Goal: Task Accomplishment & Management: Manage account settings

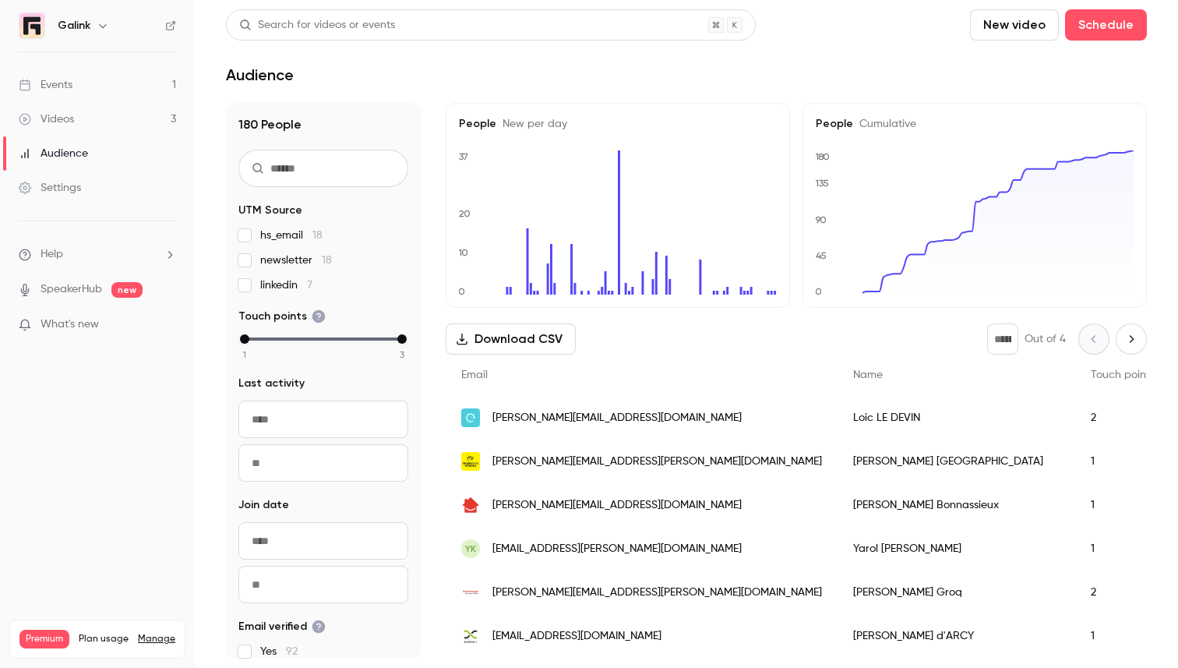
click at [84, 88] on link "Events 1" at bounding box center [97, 85] width 195 height 34
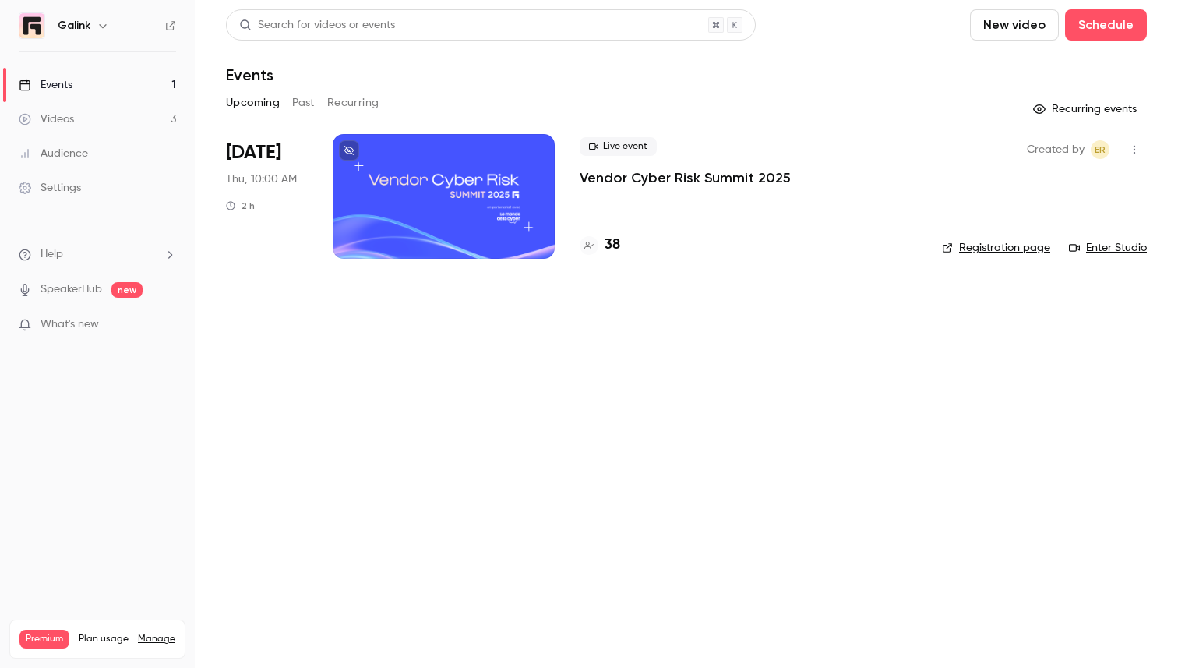
click at [617, 175] on p "Vendor Cyber Risk Summit 2025" at bounding box center [685, 177] width 211 height 19
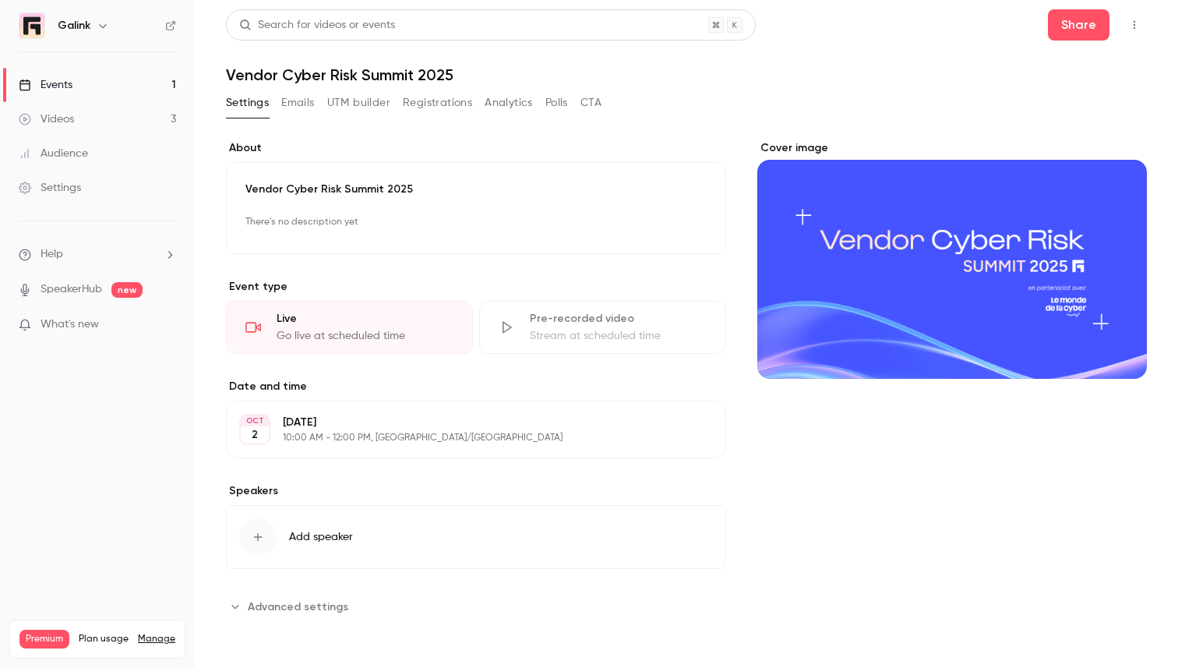
click at [291, 101] on button "Emails" at bounding box center [297, 102] width 33 height 25
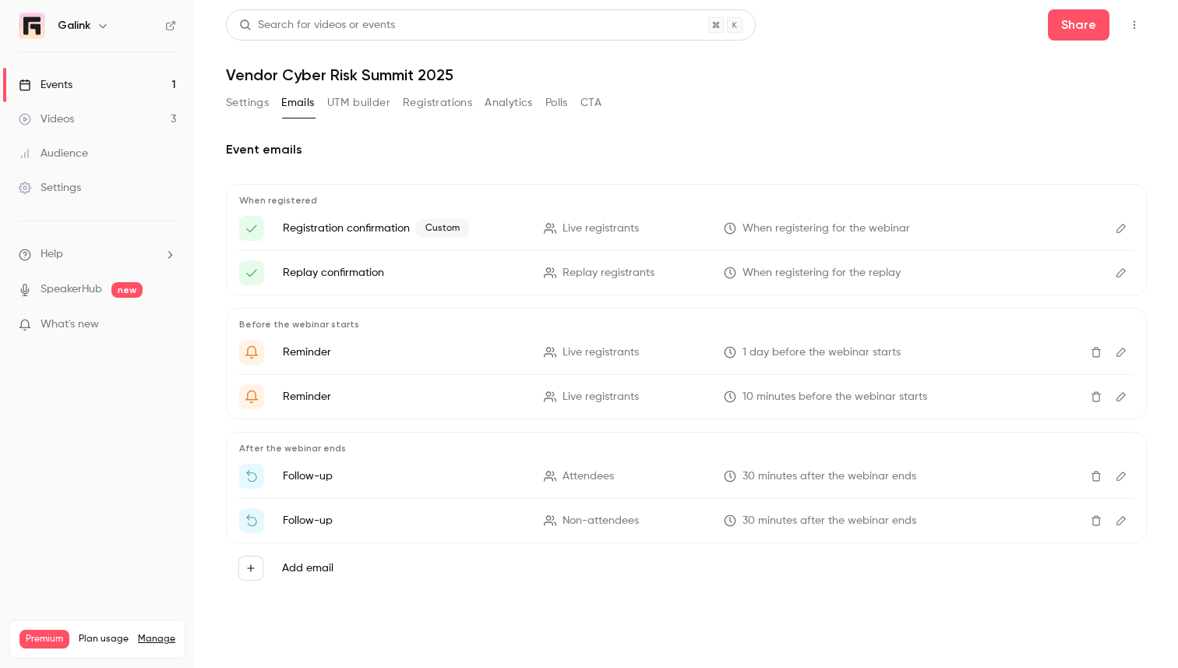
click at [439, 102] on button "Registrations" at bounding box center [437, 102] width 69 height 25
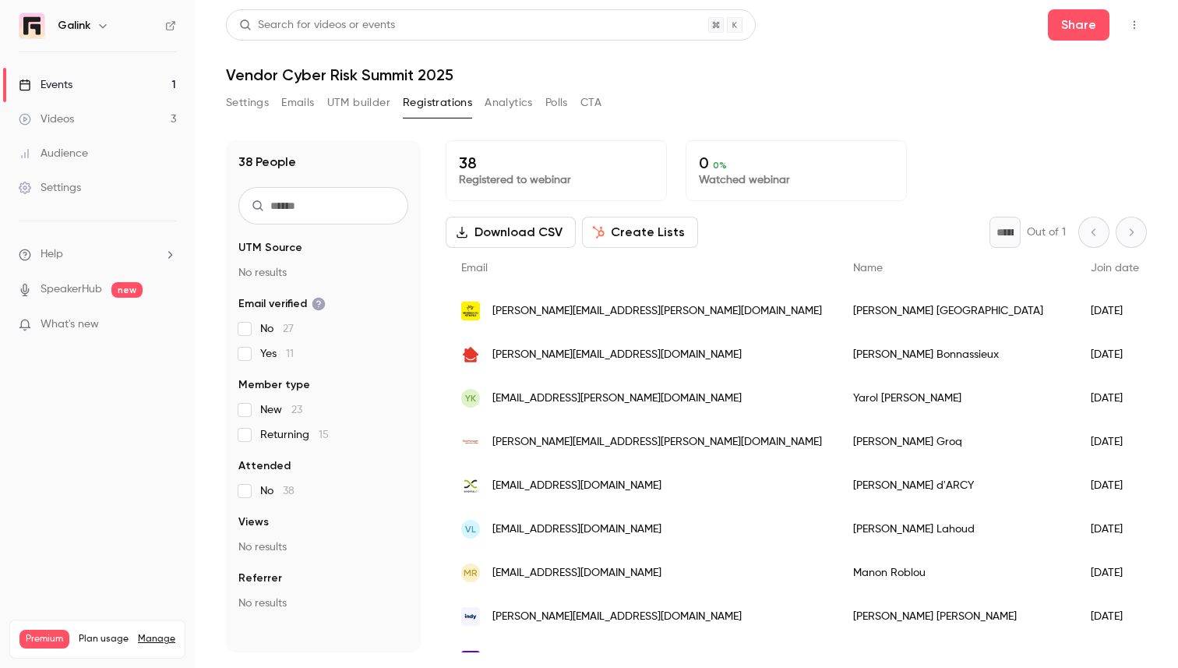
click at [330, 207] on input "text" at bounding box center [323, 205] width 170 height 37
type input "*******"
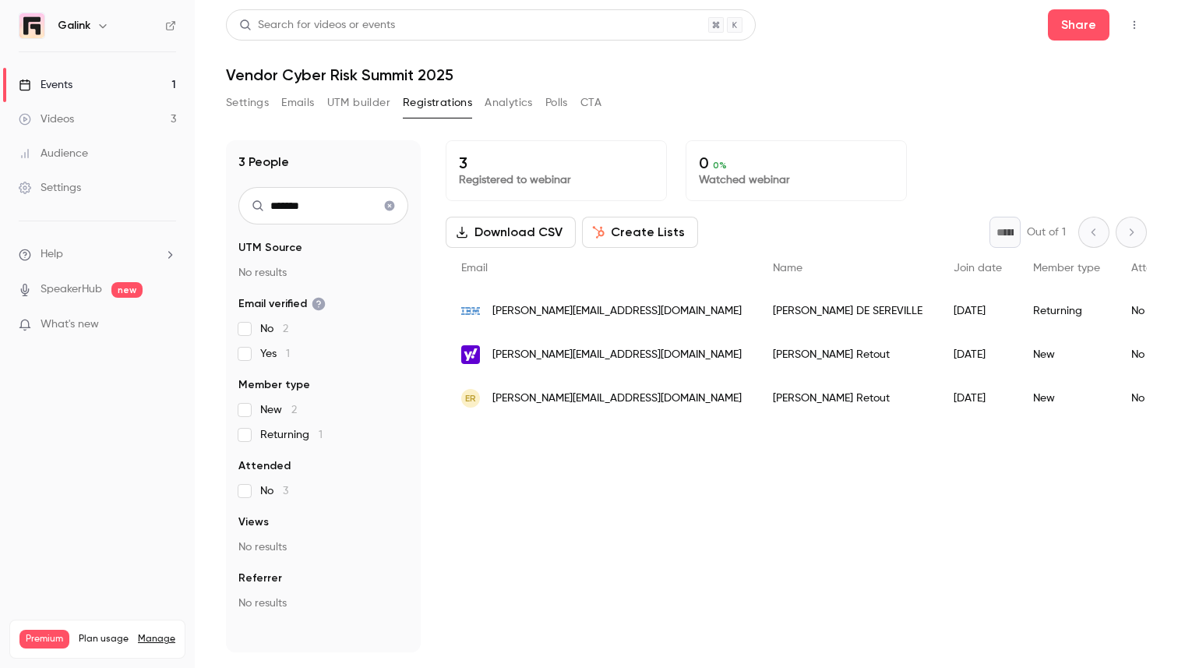
click at [375, 205] on input "*******" at bounding box center [323, 205] width 170 height 37
click at [388, 204] on icon "Clear search" at bounding box center [389, 205] width 12 height 11
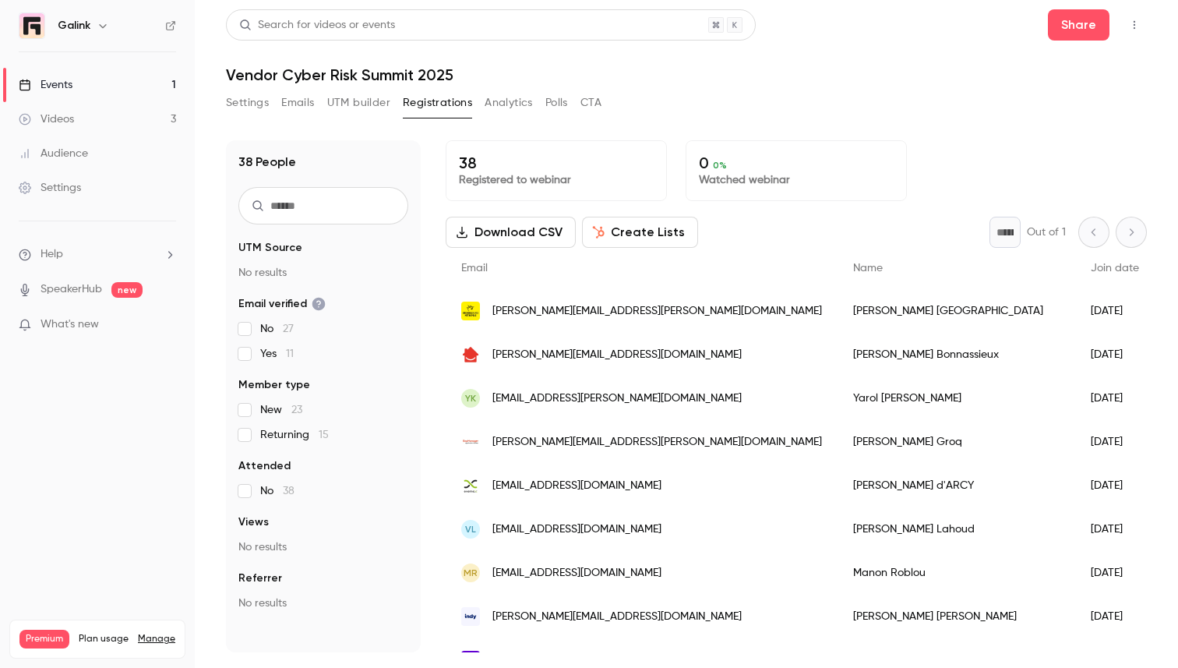
click at [62, 186] on div "Settings" at bounding box center [50, 188] width 62 height 16
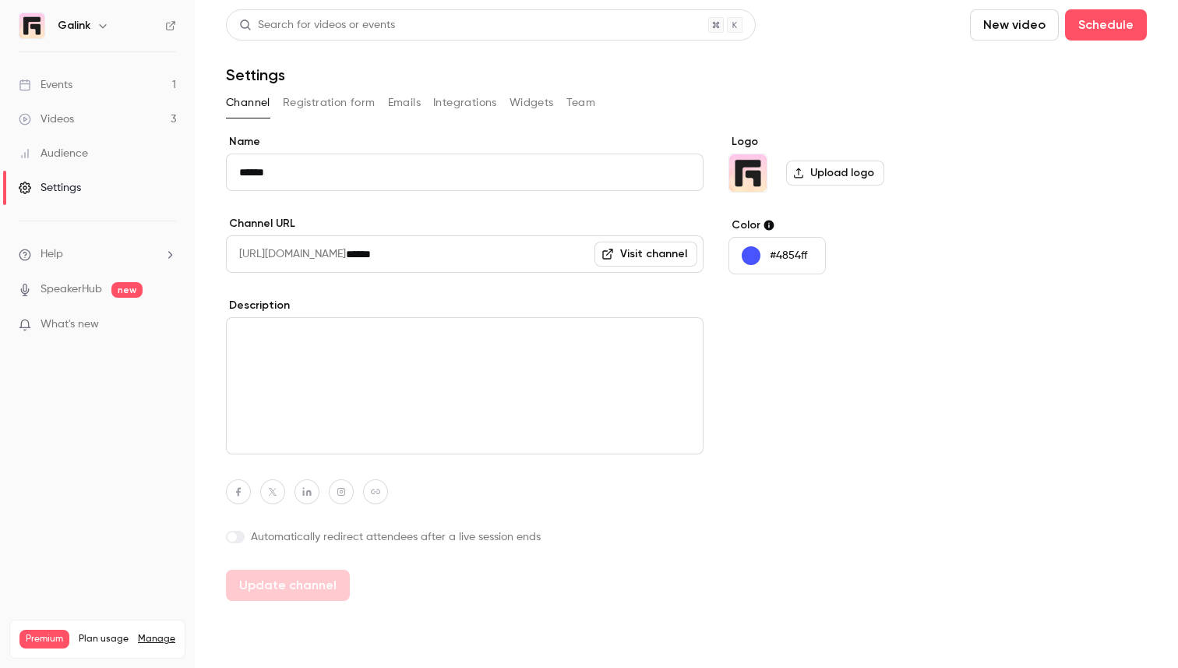
click at [578, 105] on button "Team" at bounding box center [581, 102] width 30 height 25
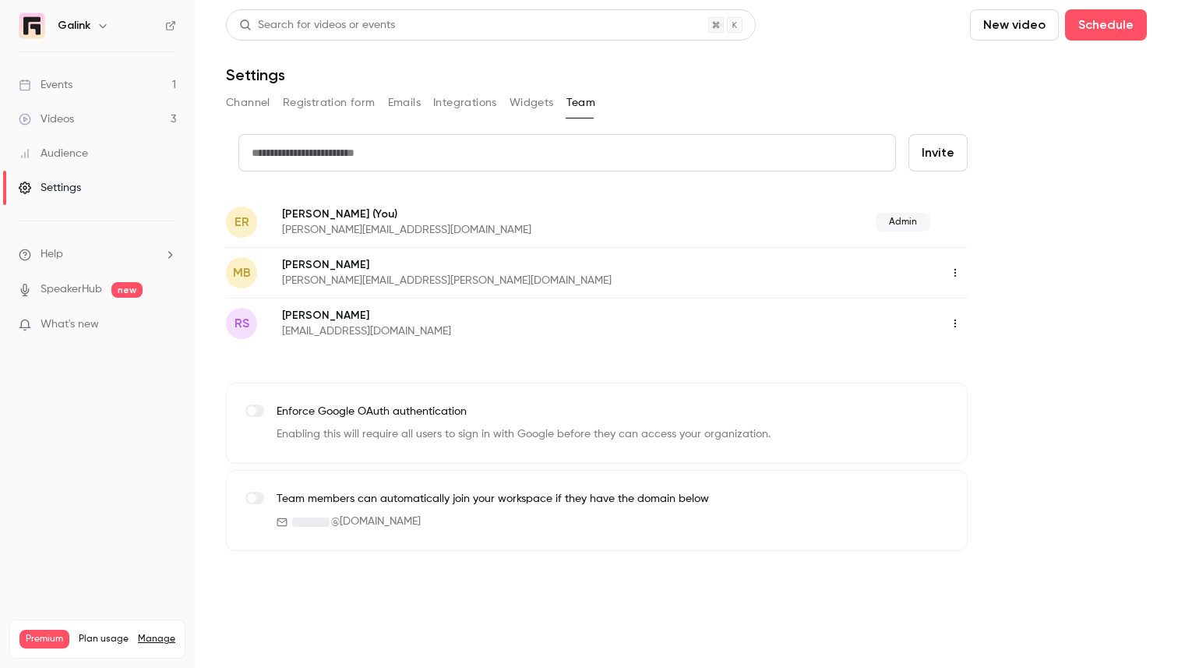
click at [477, 102] on button "Integrations" at bounding box center [465, 102] width 64 height 25
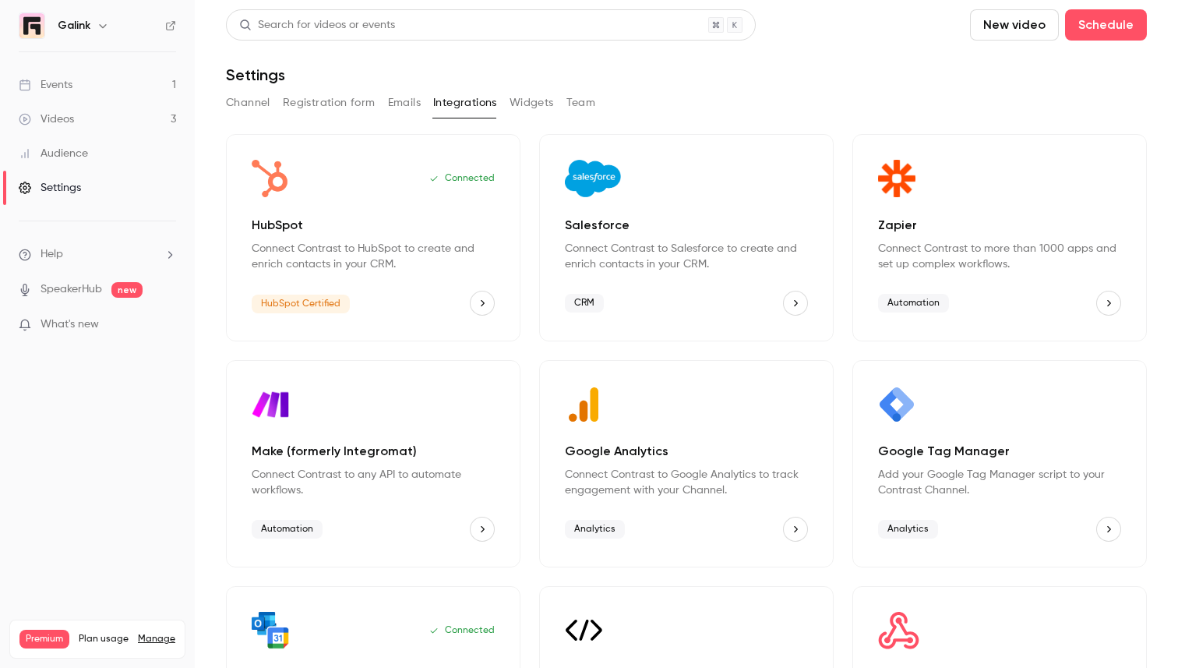
click at [482, 301] on icon "HubSpot" at bounding box center [483, 303] width 4 height 6
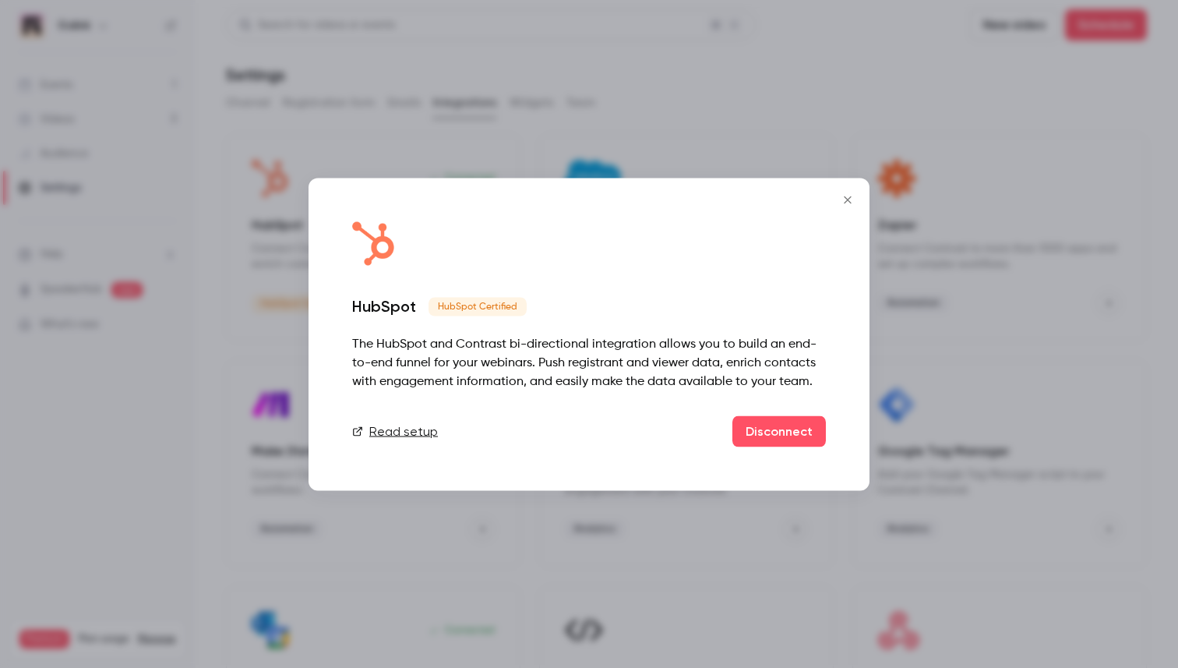
click at [400, 433] on link "Read setup" at bounding box center [395, 431] width 86 height 19
click at [840, 198] on icon "Close" at bounding box center [847, 199] width 19 height 12
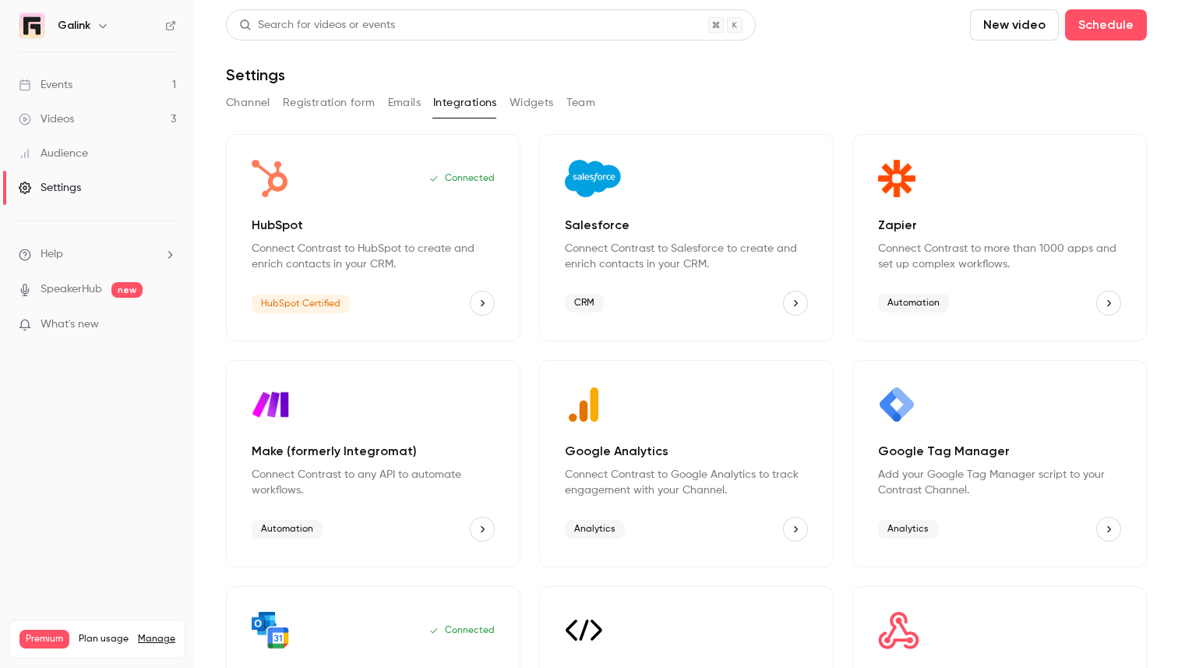
click at [75, 113] on link "Videos 3" at bounding box center [97, 119] width 195 height 34
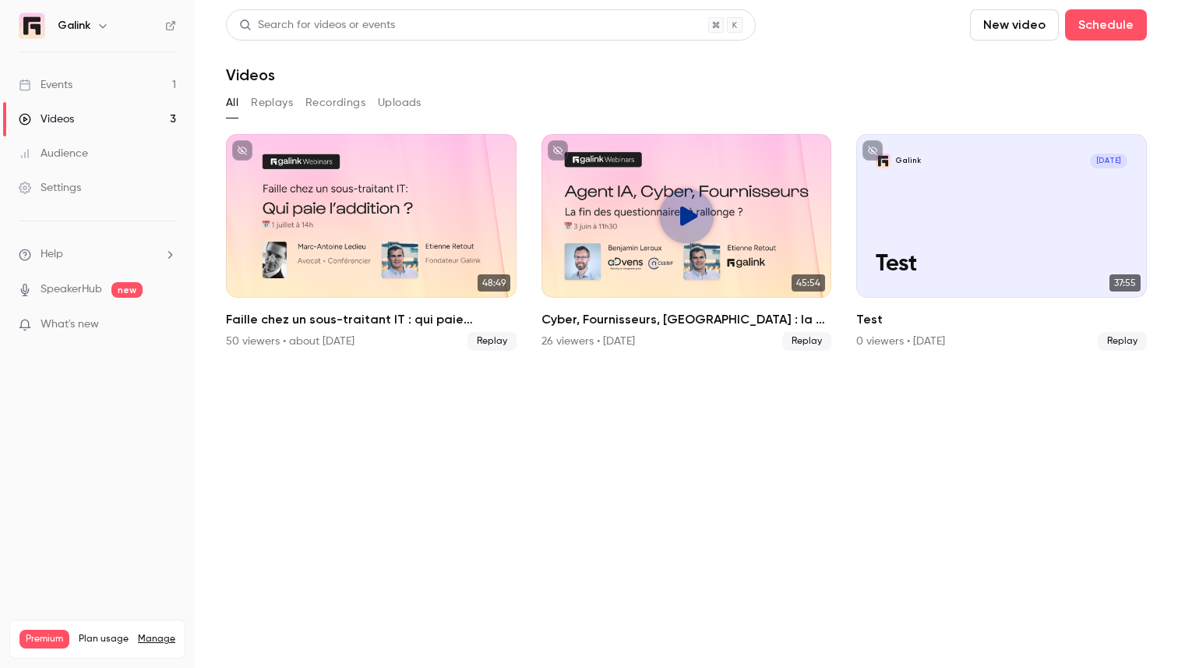
click at [129, 89] on link "Events 1" at bounding box center [97, 85] width 195 height 34
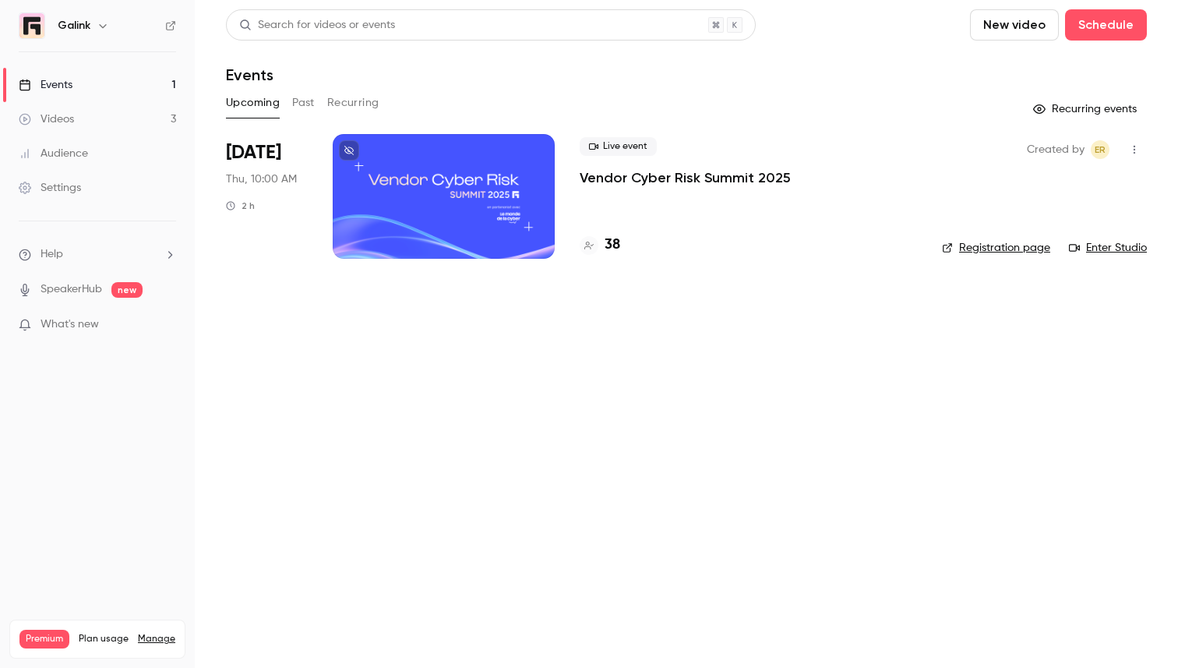
click at [610, 167] on div "Live event Vendor Cyber Risk Summit 2025" at bounding box center [748, 162] width 337 height 50
click at [605, 175] on p "Vendor Cyber Risk Summit 2025" at bounding box center [685, 177] width 211 height 19
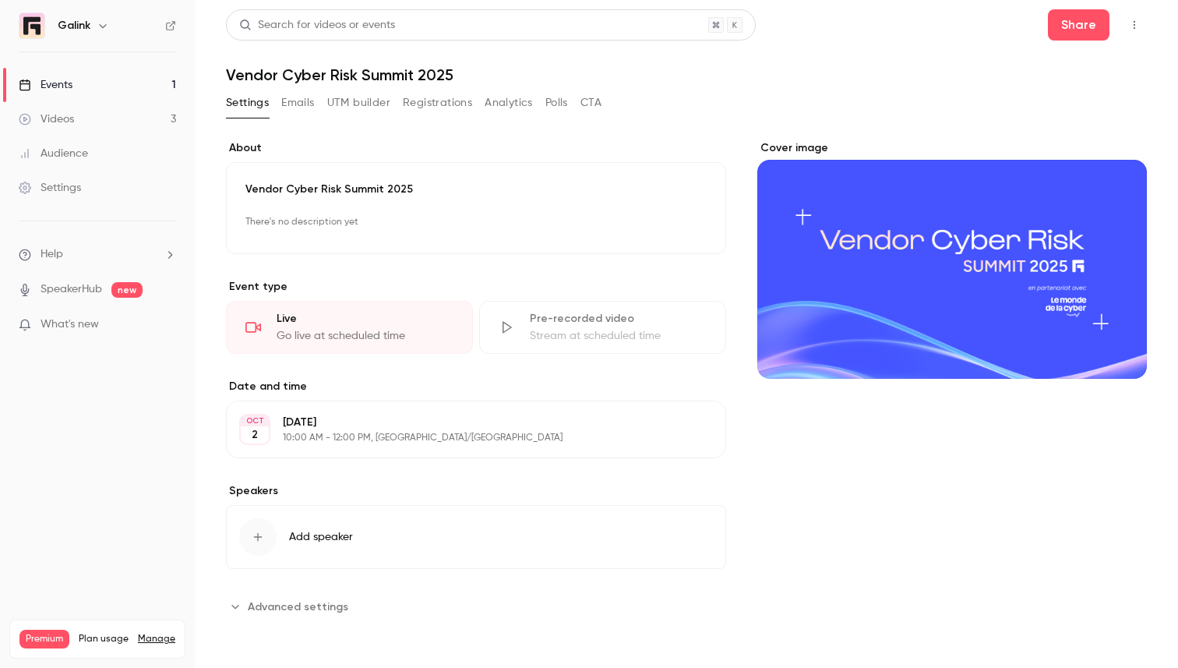
click at [294, 107] on button "Emails" at bounding box center [297, 102] width 33 height 25
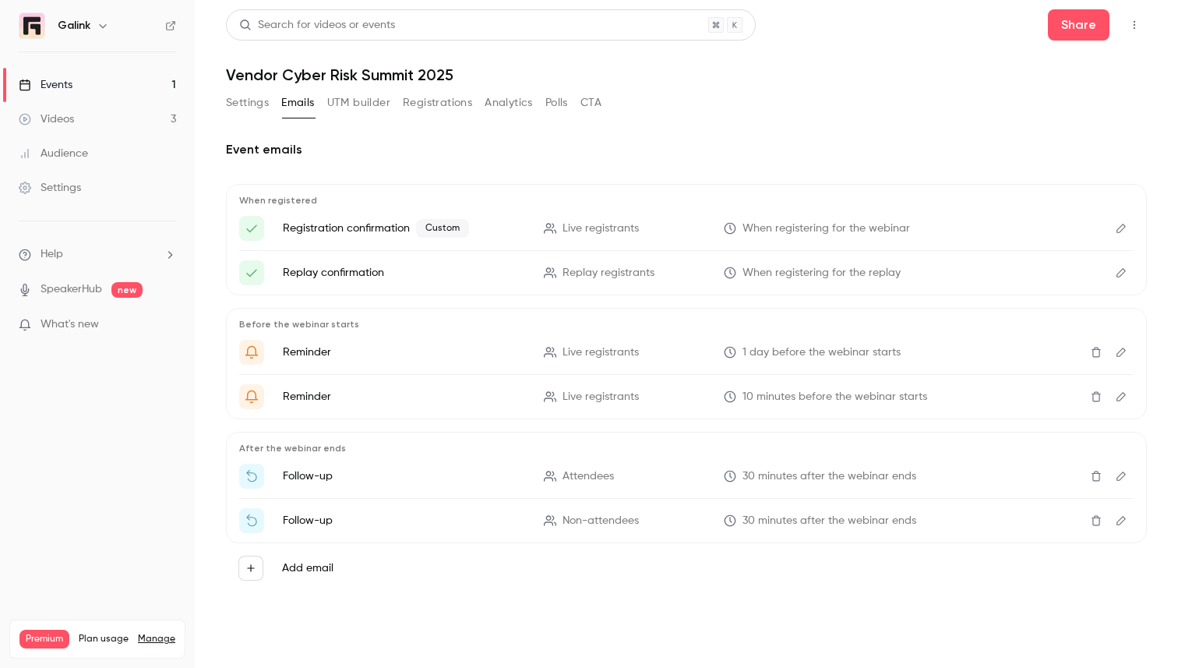
click at [440, 109] on button "Registrations" at bounding box center [437, 102] width 69 height 25
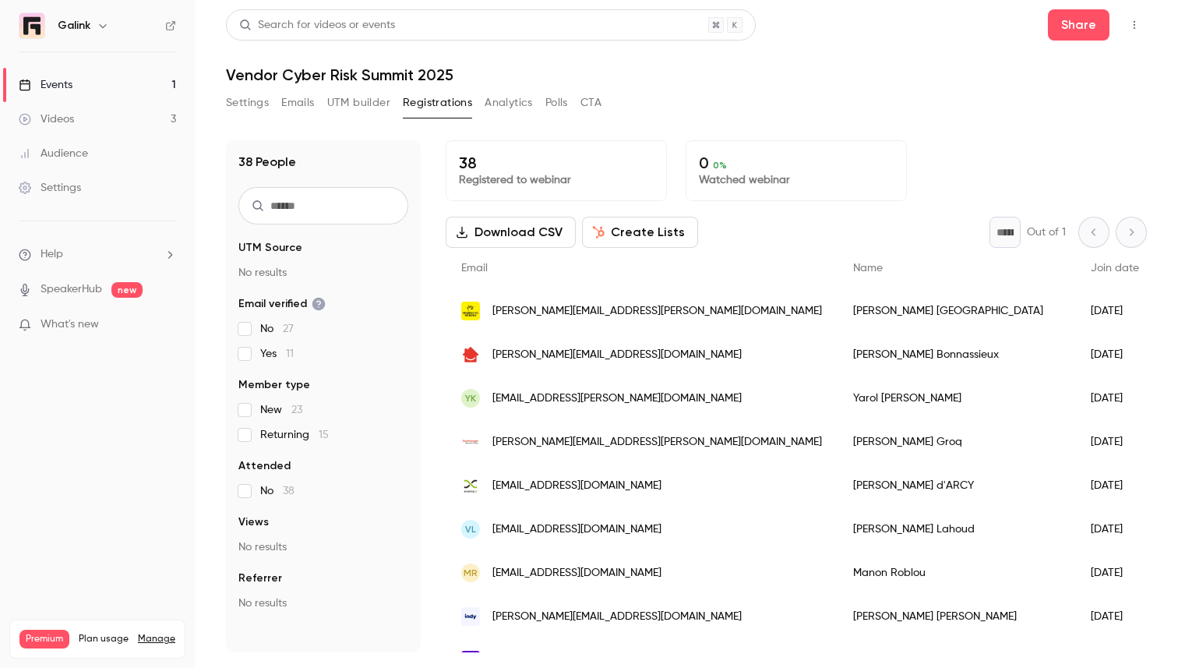
click at [319, 217] on input "text" at bounding box center [323, 205] width 170 height 37
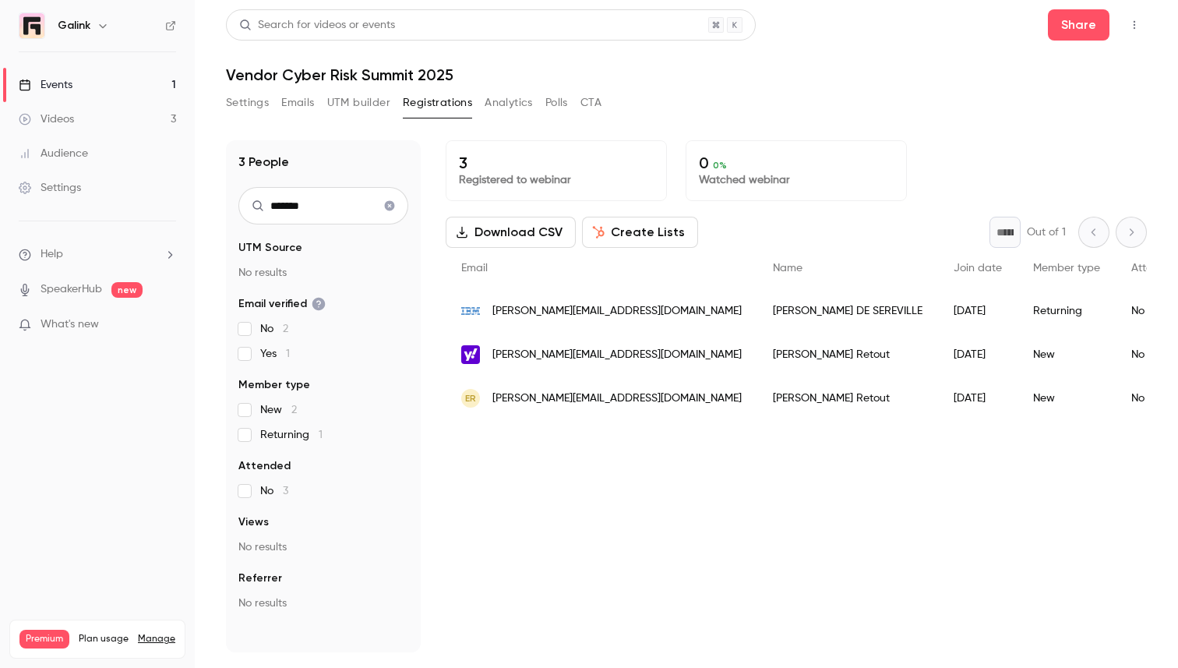
type input "*******"
click at [650, 350] on div "[PERSON_NAME][EMAIL_ADDRESS][DOMAIN_NAME]" at bounding box center [602, 355] width 312 height 44
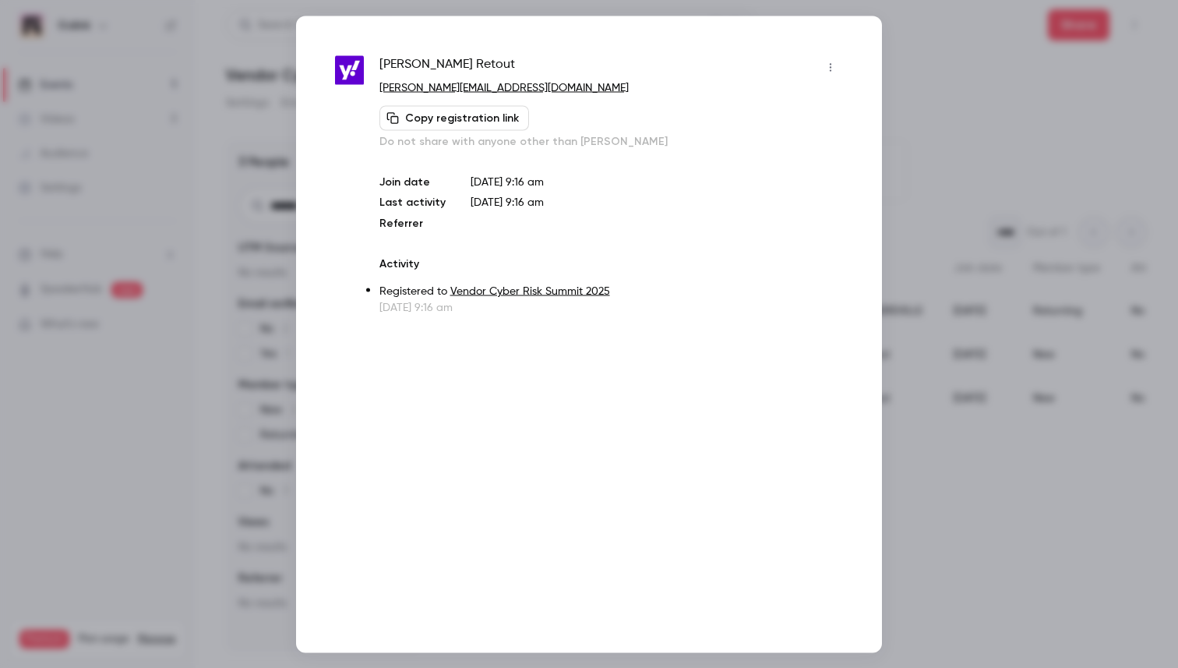
click at [826, 65] on icon "button" at bounding box center [830, 67] width 12 height 11
click at [760, 157] on li "Remove registration" at bounding box center [758, 147] width 168 height 41
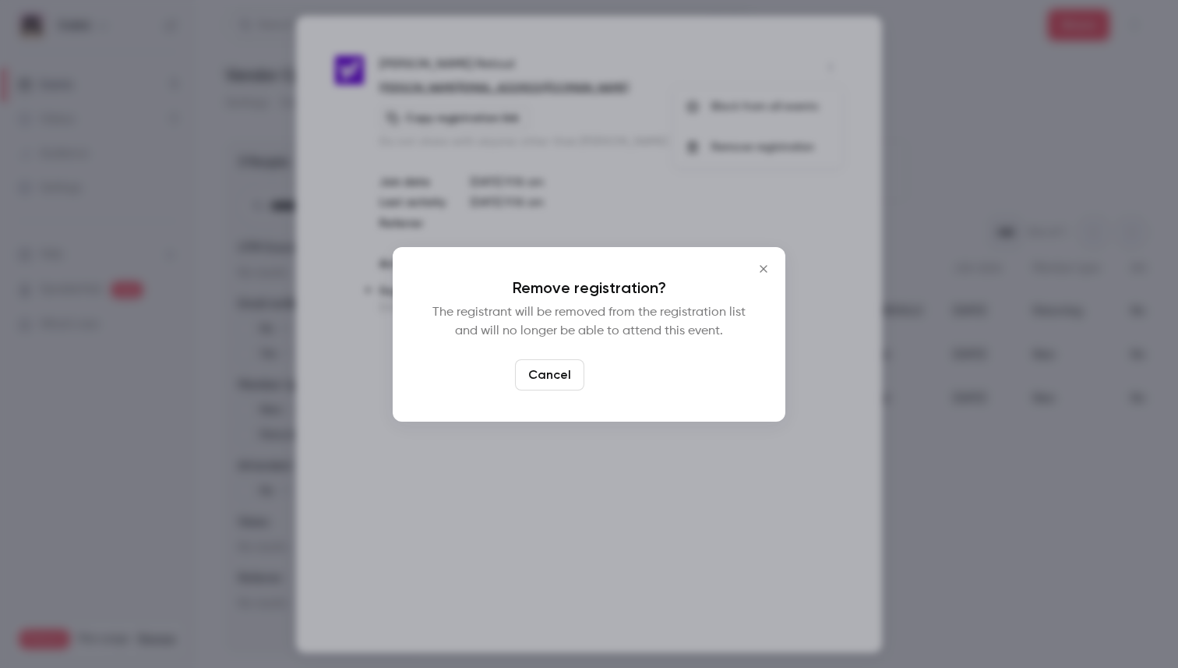
click at [626, 374] on button "Confirm" at bounding box center [627, 374] width 73 height 31
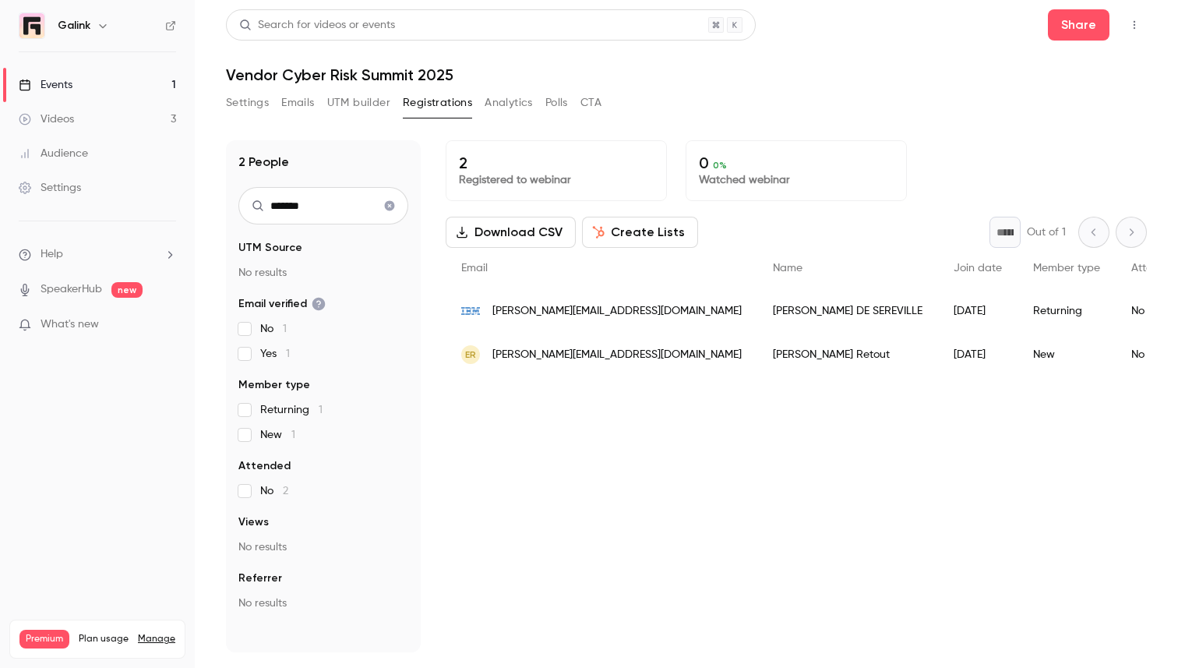
click at [389, 209] on icon "Clear search" at bounding box center [390, 206] width 10 height 10
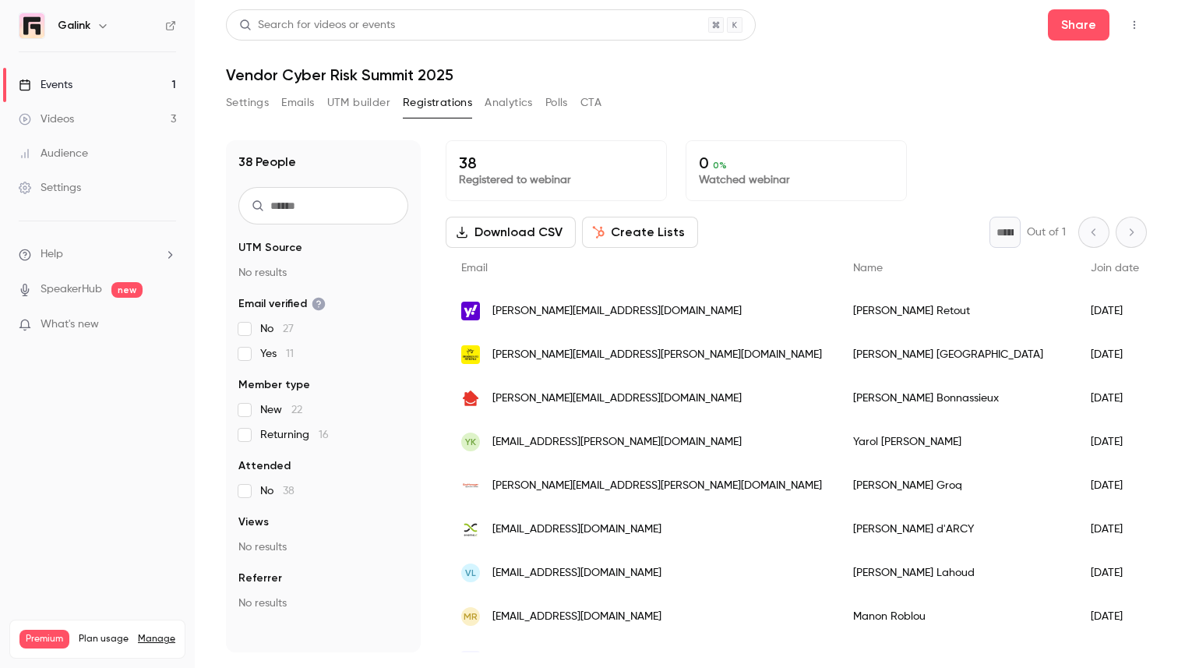
click at [312, 108] on button "Emails" at bounding box center [297, 102] width 33 height 25
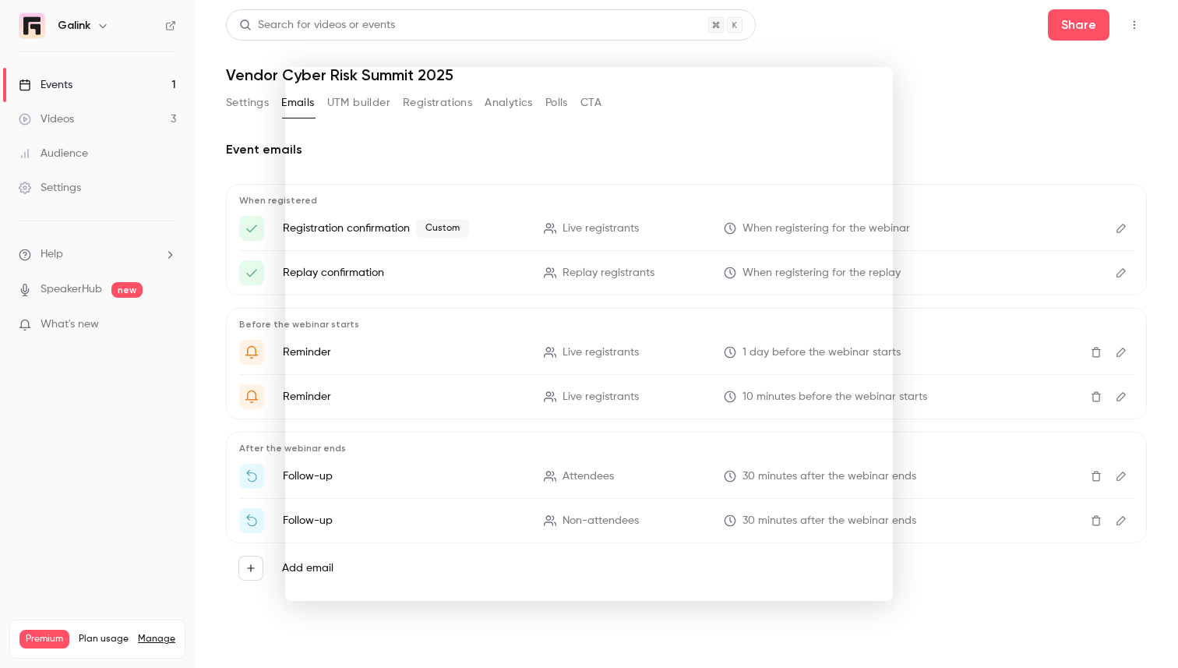
click at [150, 501] on div at bounding box center [589, 334] width 1178 height 668
